Goal: Information Seeking & Learning: Learn about a topic

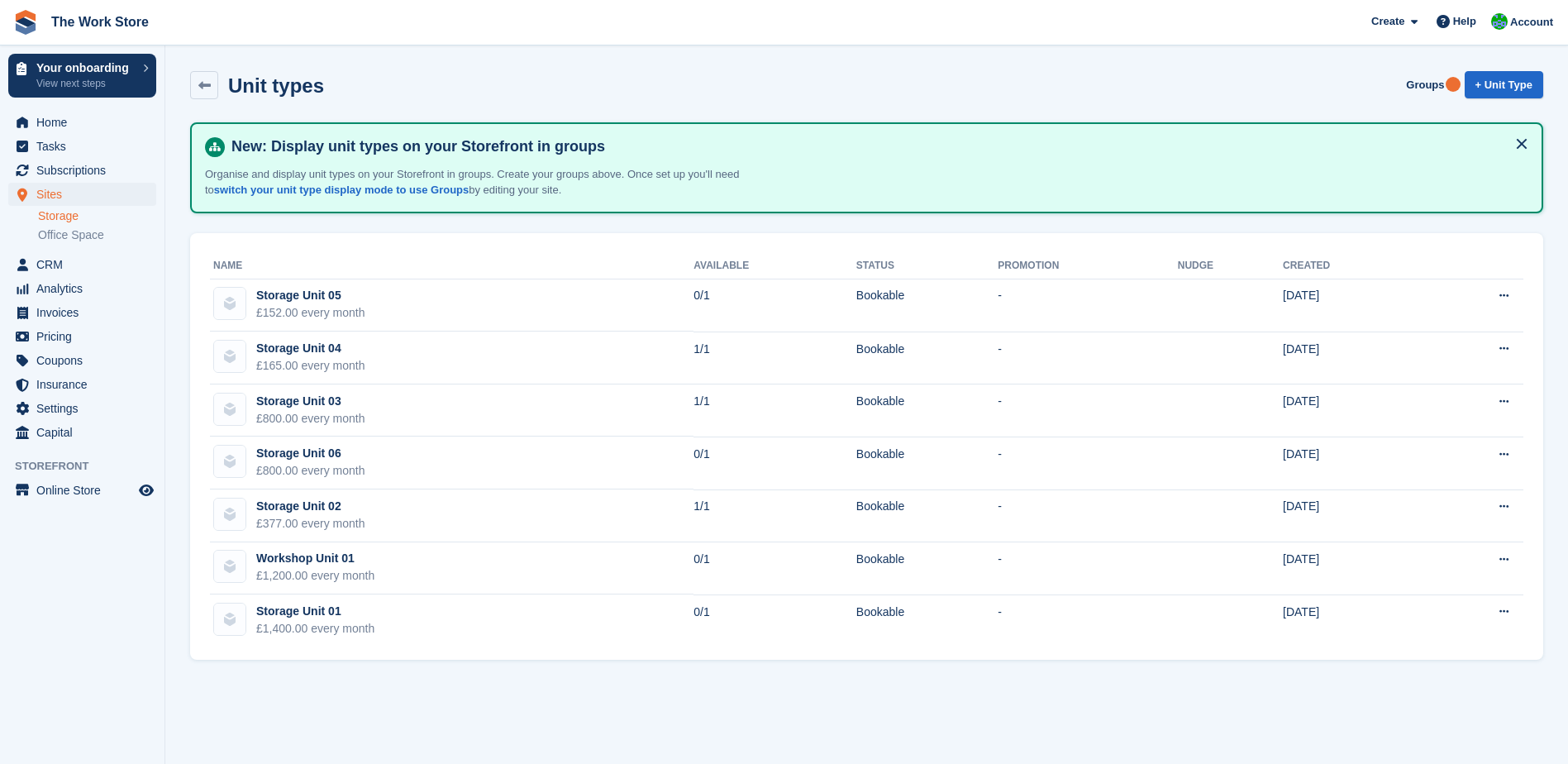
click at [65, 214] on link "Storage" at bounding box center [97, 216] width 119 height 15
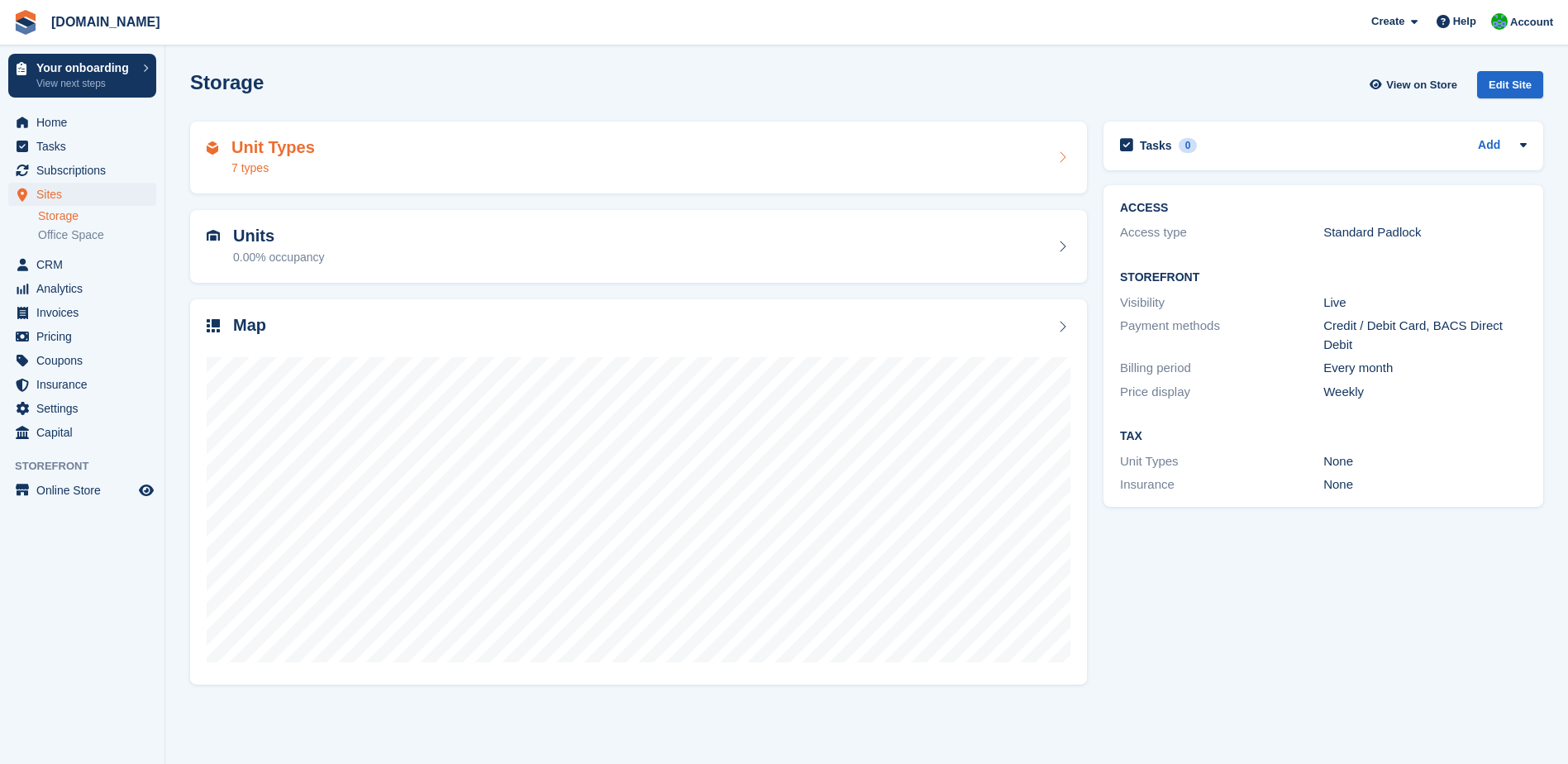
click at [362, 173] on div "Unit Types 7 types" at bounding box center [639, 158] width 864 height 39
